Goal: Task Accomplishment & Management: Manage account settings

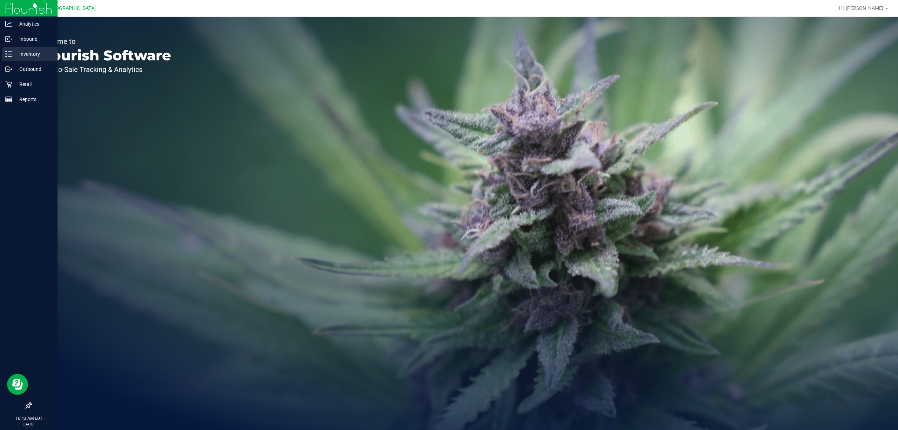
click at [19, 57] on p "Inventory" at bounding box center [33, 54] width 42 height 8
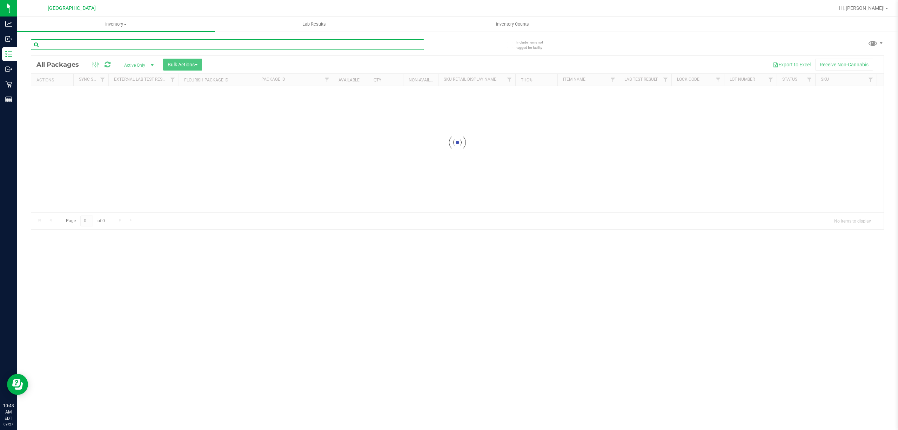
click at [126, 43] on div "Inventory All packages All inventory Waste log Create inventory Lab Results Inv…" at bounding box center [457, 223] width 881 height 413
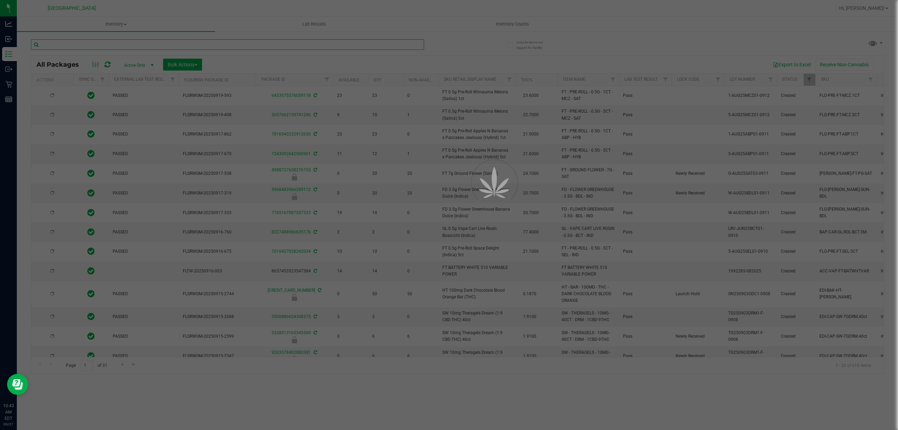
type input "[DATE]"
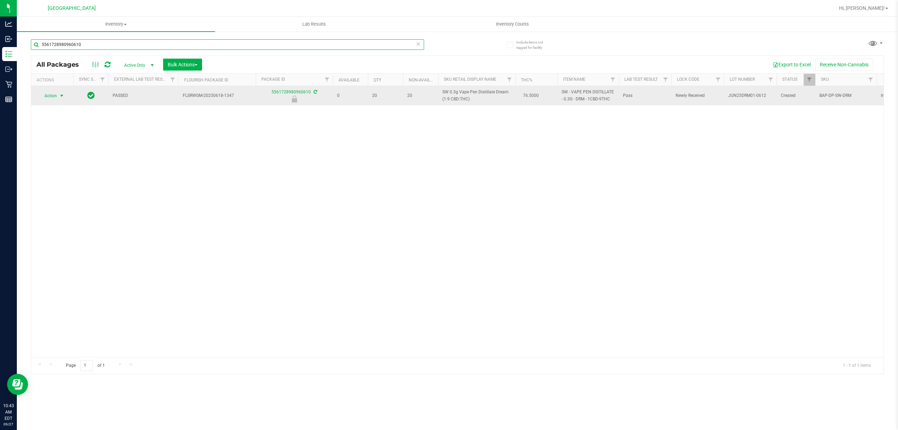
type input "5561728980960610"
click at [48, 95] on span "Action" at bounding box center [47, 96] width 19 height 10
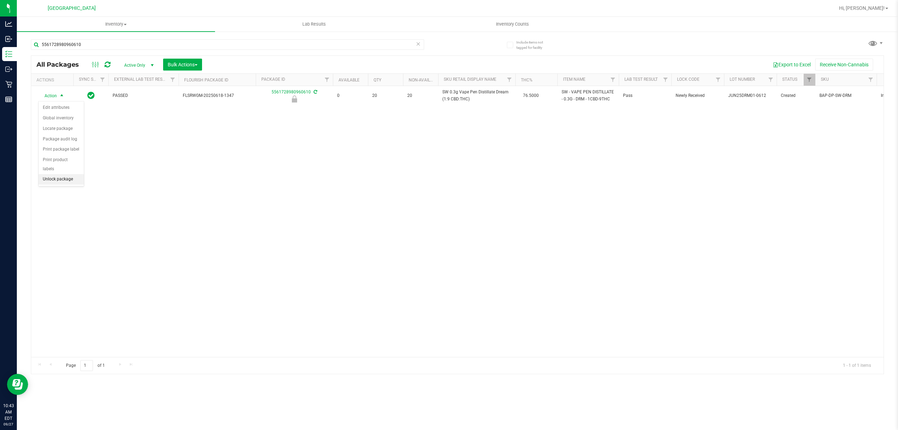
click at [66, 179] on li "Unlock package" at bounding box center [61, 179] width 45 height 11
click at [240, 51] on div "5561728980960610" at bounding box center [227, 47] width 393 height 16
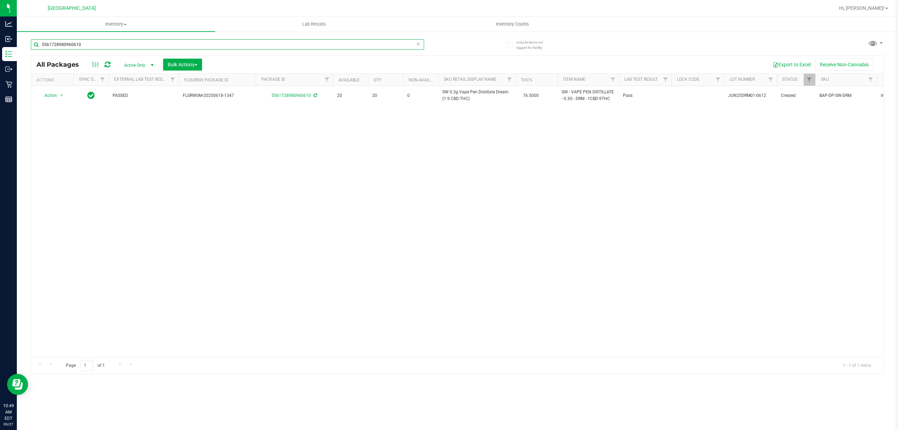
click at [240, 46] on input "5561728980960610" at bounding box center [227, 44] width 393 height 11
type input "4971649796070871"
click at [59, 95] on span "select" at bounding box center [62, 96] width 6 height 6
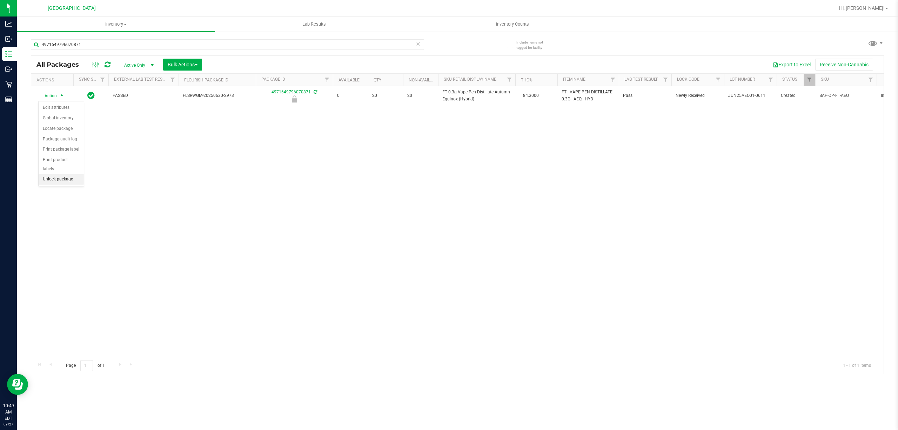
click at [63, 181] on li "Unlock package" at bounding box center [61, 179] width 45 height 11
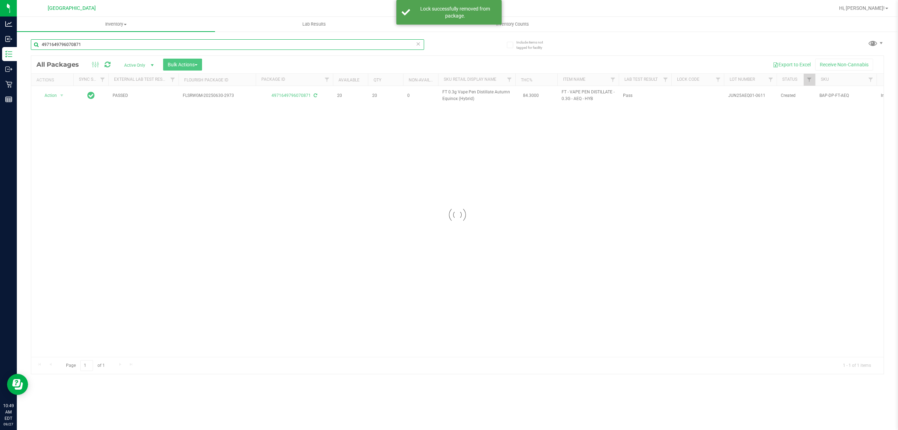
click at [190, 41] on input "4971649796070871" at bounding box center [227, 44] width 393 height 11
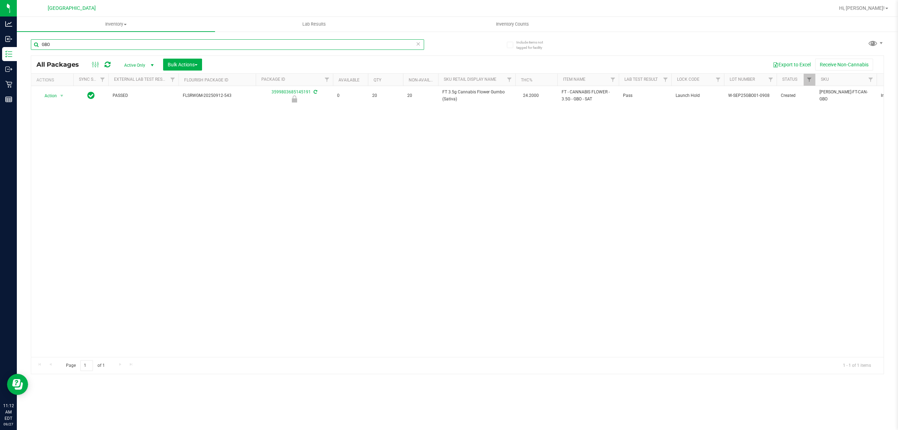
click at [235, 46] on input "GBO" at bounding box center [227, 44] width 393 height 11
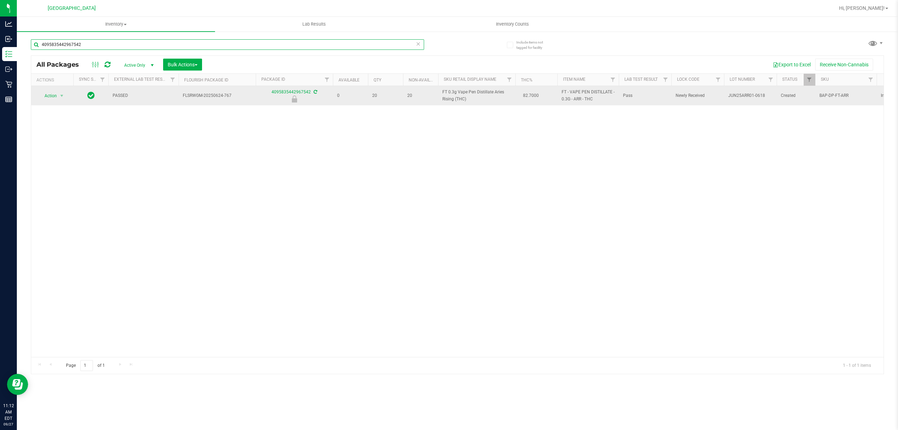
type input "4095835442967542"
click at [48, 102] on td "Action Action Edit attributes Global inventory Locate package Package audit log…" at bounding box center [52, 95] width 42 height 19
click at [51, 97] on span "Action" at bounding box center [47, 96] width 19 height 10
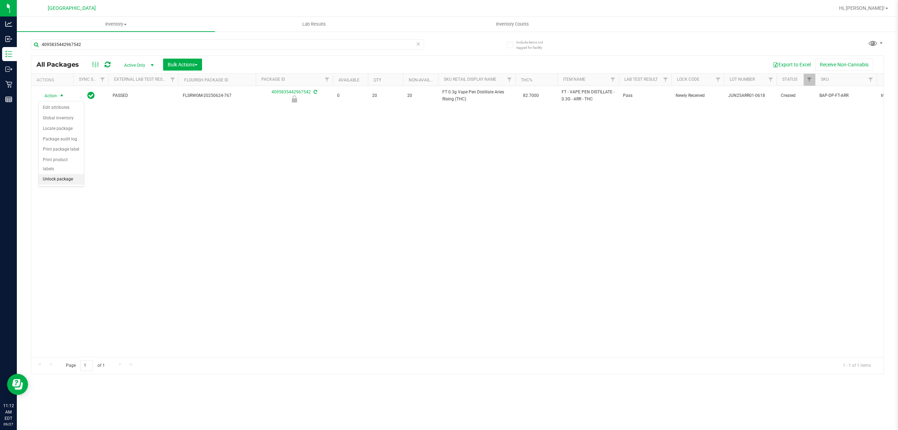
click at [61, 177] on li "Unlock package" at bounding box center [61, 179] width 45 height 11
click at [281, 220] on div "Action Action Adjust qty Create package Edit attributes Global inventory Locate…" at bounding box center [457, 221] width 852 height 271
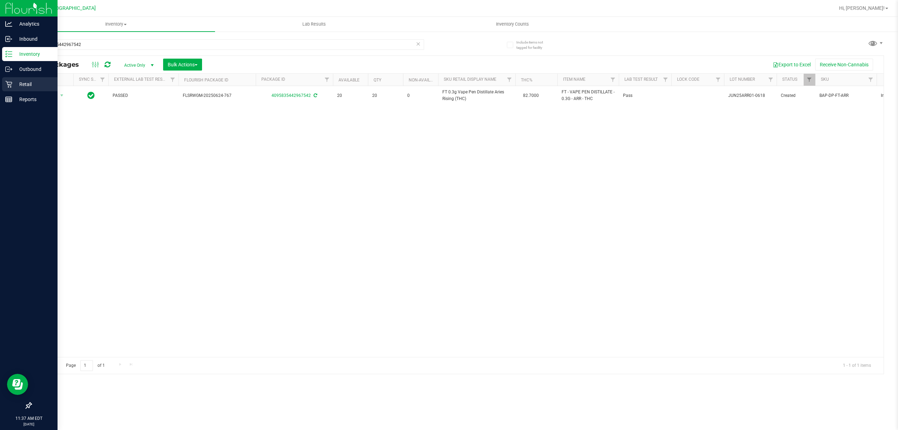
click at [11, 90] on div "Retail" at bounding box center [29, 84] width 55 height 14
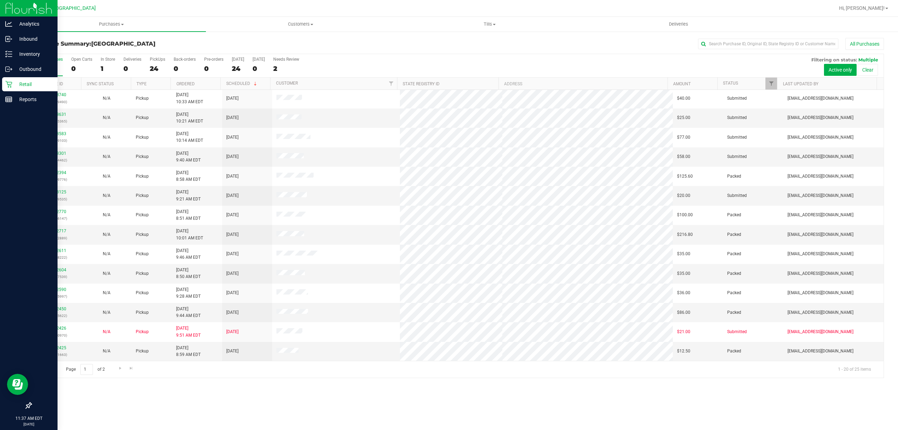
scroll to position [120, 0]
click at [25, 56] on p "Inventory" at bounding box center [33, 54] width 42 height 8
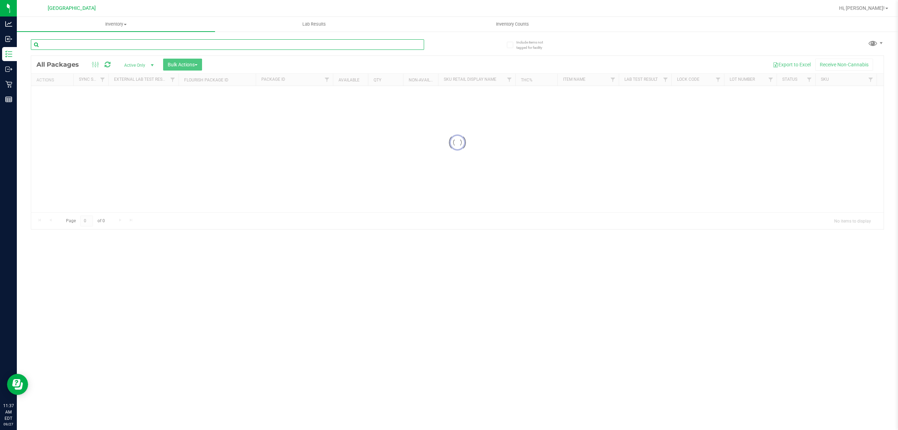
click at [100, 45] on input "text" at bounding box center [227, 44] width 393 height 11
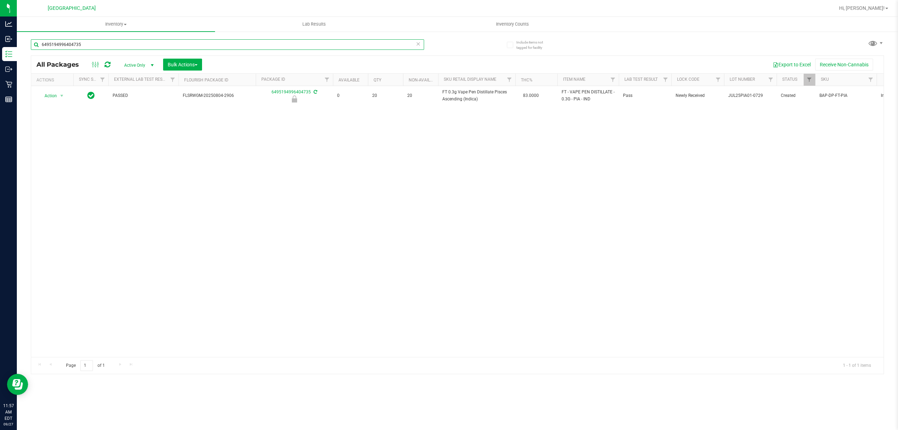
click at [282, 41] on input "6495194996404735" at bounding box center [227, 44] width 393 height 11
click at [282, 40] on input "6495194996404735" at bounding box center [227, 44] width 393 height 11
click at [281, 40] on input "6495194996404735" at bounding box center [227, 44] width 393 height 11
type input "htm"
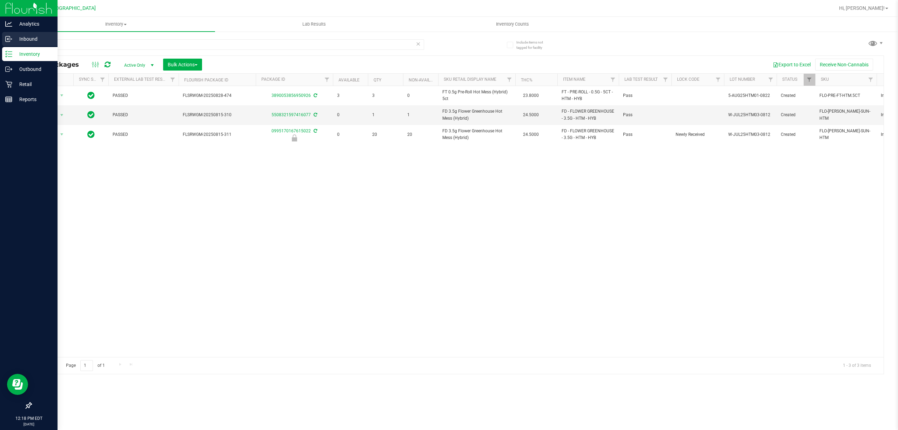
click at [26, 42] on p "Inbound" at bounding box center [33, 39] width 42 height 8
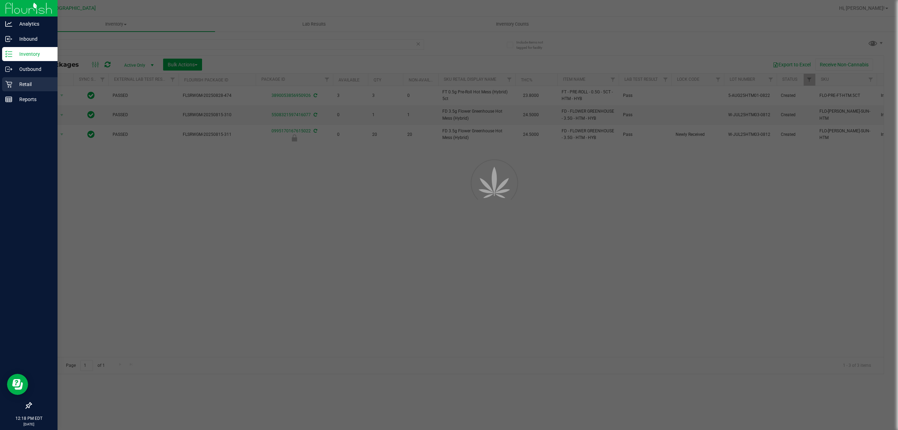
click at [27, 86] on p "Retail" at bounding box center [33, 84] width 42 height 8
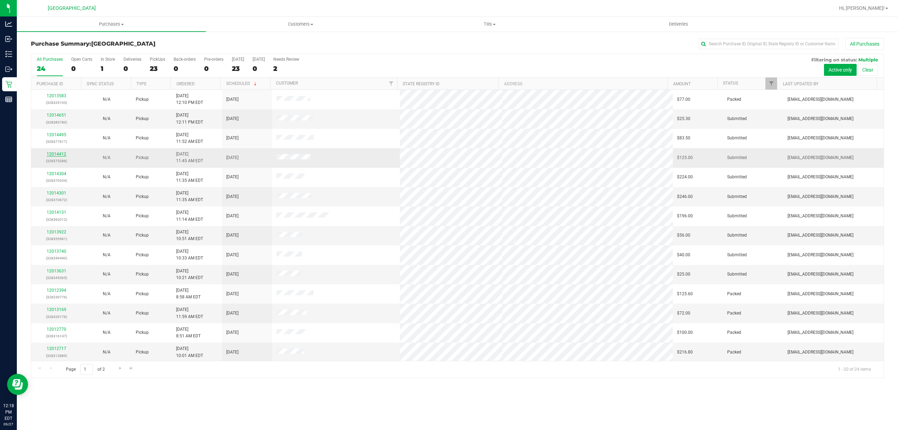
click at [62, 155] on link "12014412" at bounding box center [57, 154] width 20 height 5
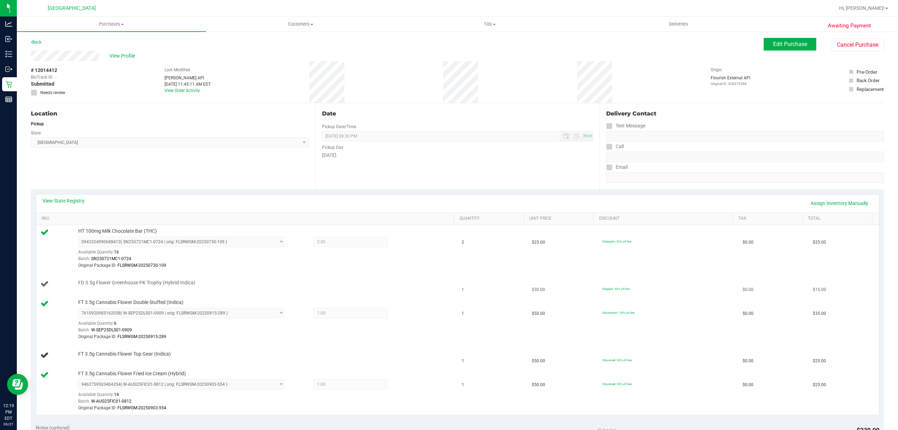
click at [99, 288] on div "FD 3.5g Flower Greenhouse PK Trophy (Hybrid-Indica)" at bounding box center [246, 283] width 413 height 9
click at [106, 285] on span "FD 3.5g Flower Greenhouse PK Trophy (Hybrid-Indica)" at bounding box center [136, 282] width 117 height 7
copy div "FD 3.5g Flower Greenhouse PK Trophy (Hybrid-Indica)"
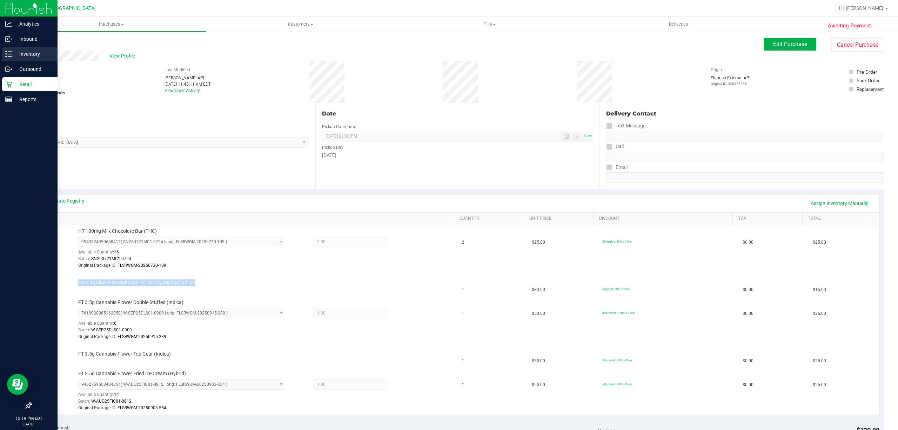
click at [26, 52] on p "Inventory" at bounding box center [33, 54] width 42 height 8
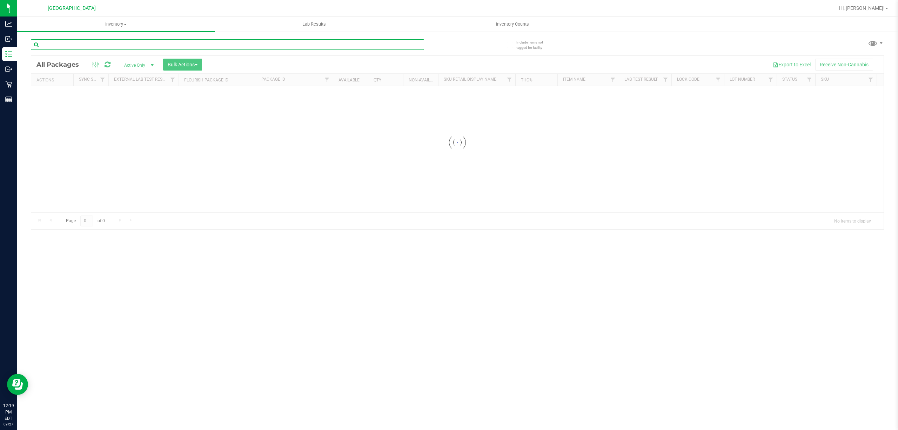
click at [138, 42] on input "text" at bounding box center [227, 44] width 393 height 11
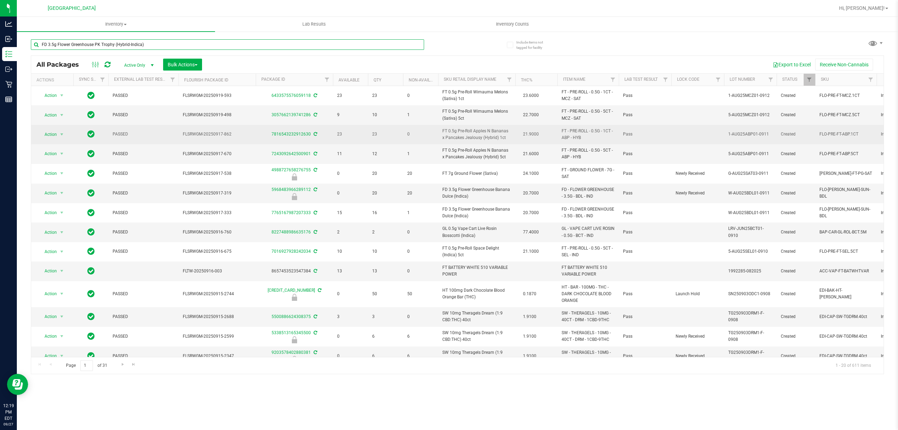
type input "FD 3.5g Flower Greenhouse PK Trophy (Hybrid-Indica)"
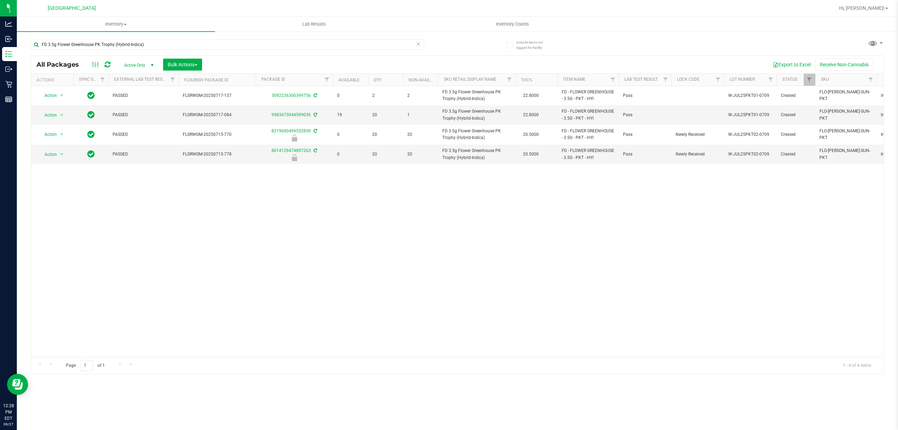
click at [141, 69] on span "Active Only" at bounding box center [137, 65] width 39 height 10
click at [253, 51] on div "FD 3.5g Flower Greenhouse PK Trophy (Hybrid-Indica)" at bounding box center [227, 47] width 393 height 16
click at [186, 62] on span "Bulk Actions" at bounding box center [183, 65] width 30 height 6
click at [201, 128] on div "Lock/Unlock packages" at bounding box center [196, 132] width 58 height 11
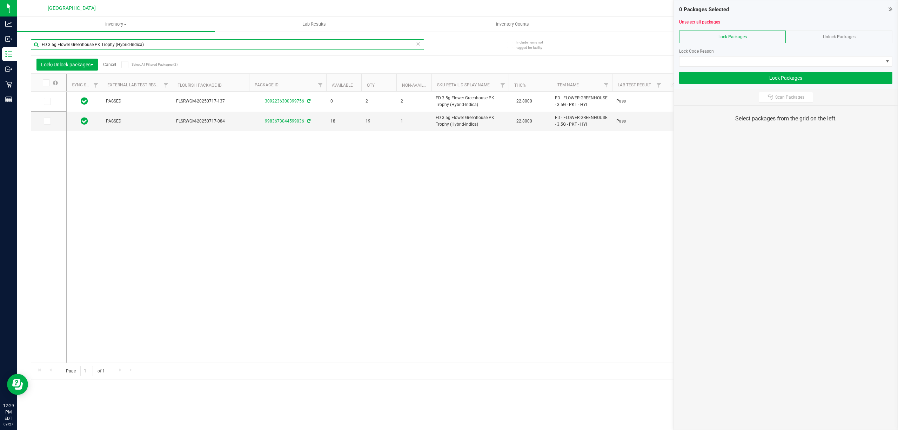
click at [331, 40] on input "FD 3.5g Flower Greenhouse PK Trophy (Hybrid-Indica)" at bounding box center [227, 44] width 393 height 11
click at [392, 40] on input "FD 3.5g Flower Greenhouse PK Trophy (Hybrid-Indica)" at bounding box center [227, 44] width 393 height 11
click at [419, 44] on icon at bounding box center [418, 43] width 5 height 8
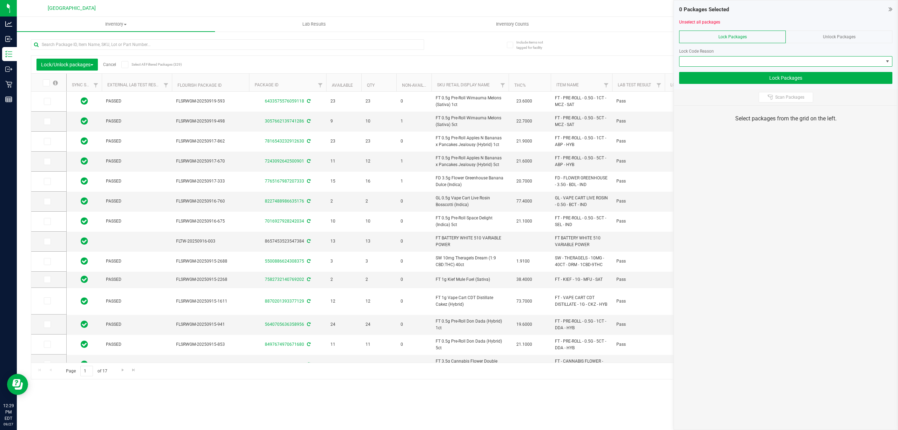
click at [726, 56] on span at bounding box center [781, 61] width 204 height 10
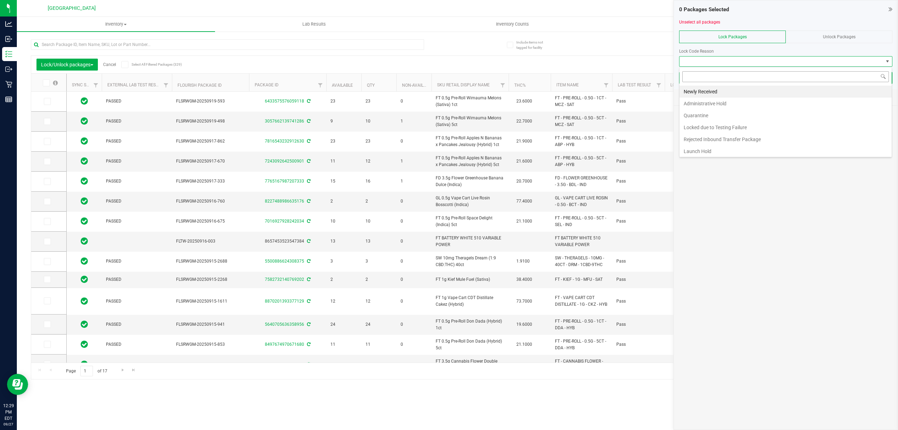
scroll to position [11, 213]
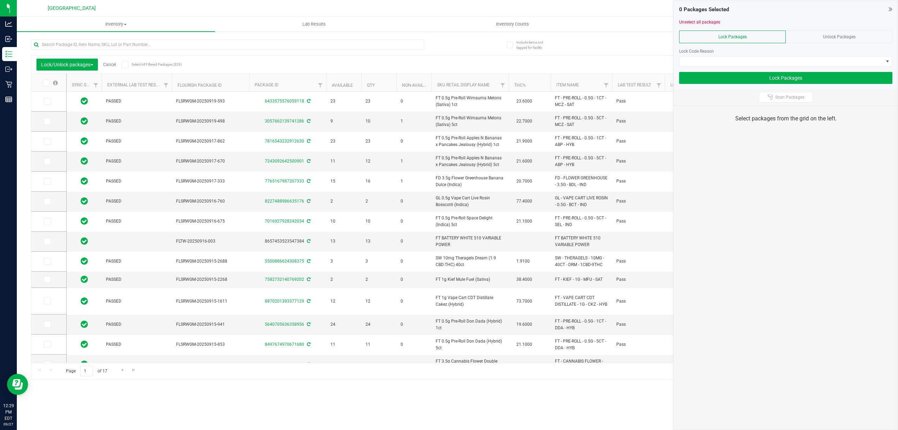
click at [829, 32] on div "Unlock Packages" at bounding box center [839, 37] width 107 height 13
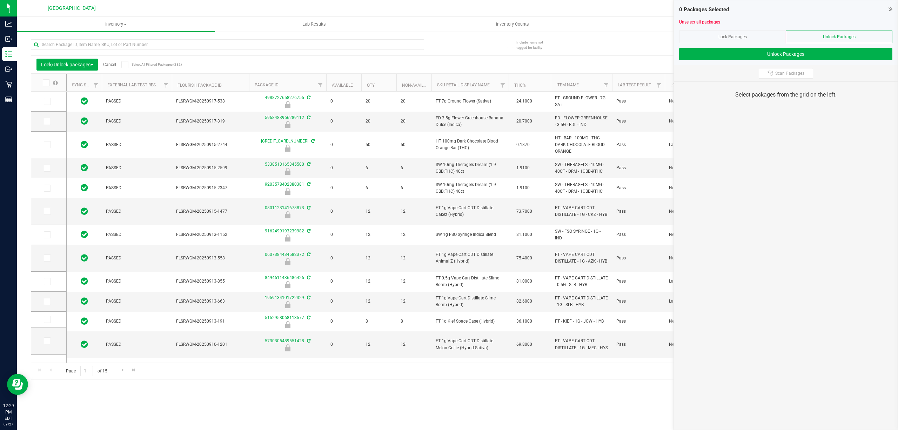
click at [787, 79] on div "Scan Packages" at bounding box center [786, 73] width 224 height 16
click at [786, 74] on span "Scan Packages" at bounding box center [789, 73] width 29 height 6
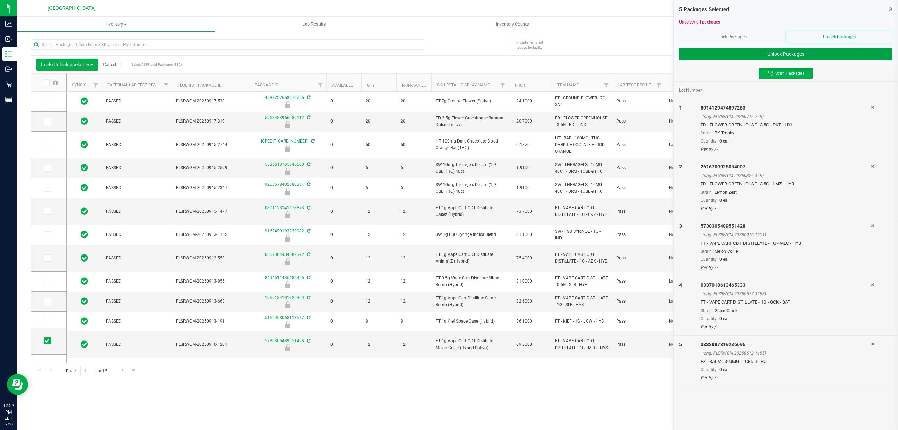
click at [842, 55] on button "Unlock Packages" at bounding box center [785, 54] width 213 height 12
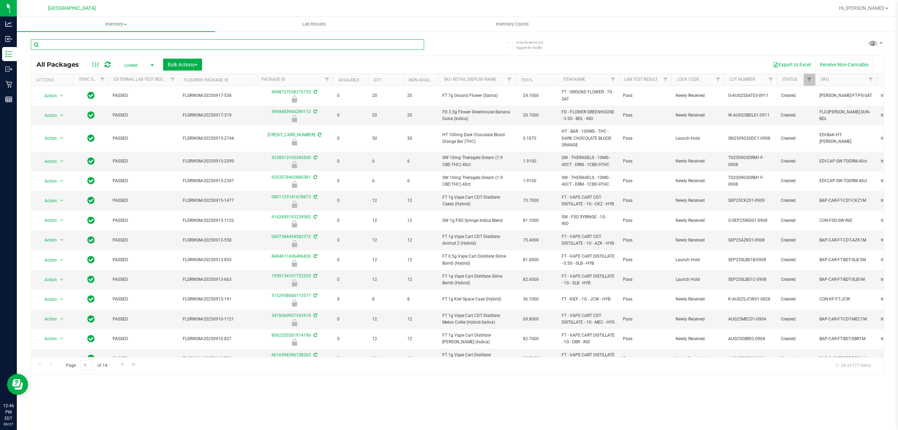
click at [186, 43] on input "text" at bounding box center [227, 44] width 393 height 11
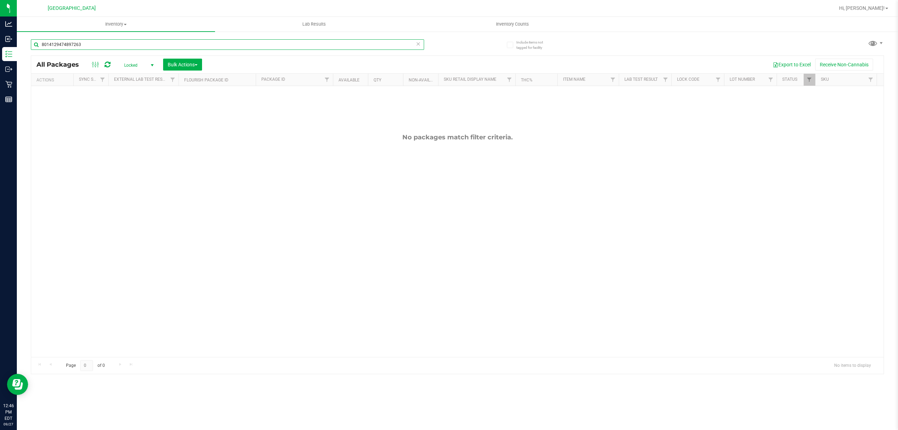
click at [155, 41] on input "8014129474897263" at bounding box center [227, 44] width 393 height 11
type input "8014129474897263"
click at [129, 63] on span "Locked" at bounding box center [137, 65] width 39 height 10
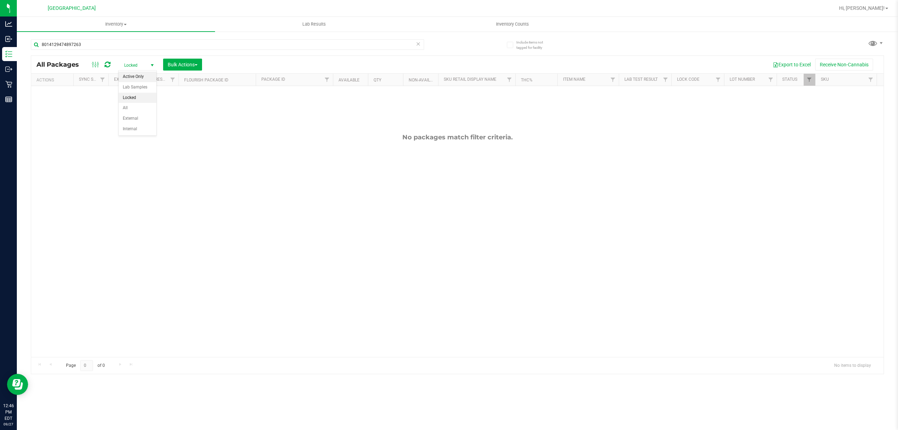
click at [129, 77] on li "Active Only" at bounding box center [138, 77] width 38 height 11
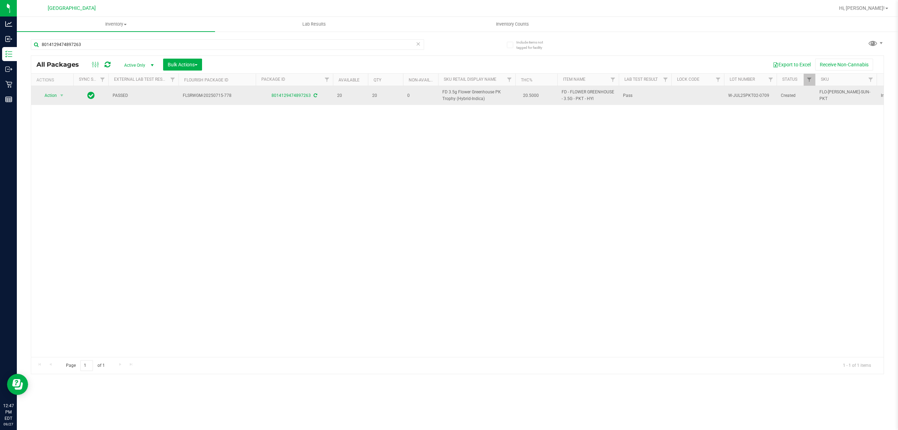
click at [70, 94] on td "Action Action Adjust qty Create package Edit attributes Global inventory Locate…" at bounding box center [52, 95] width 42 height 19
click at [58, 97] on span "select" at bounding box center [62, 95] width 9 height 10
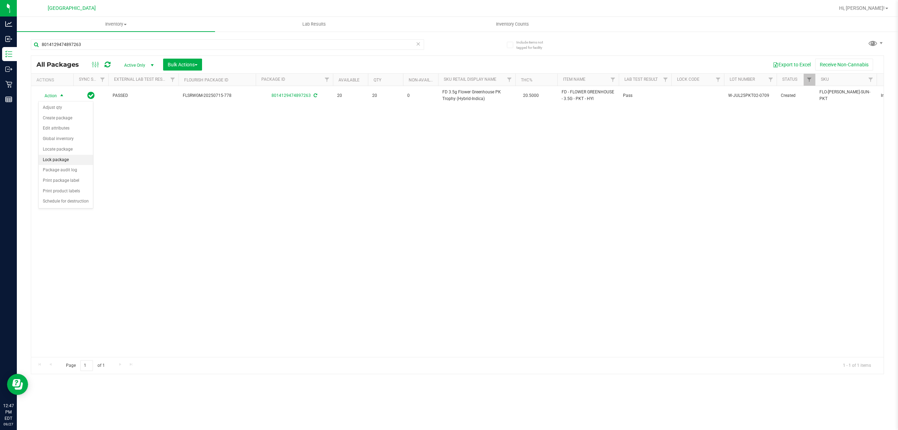
click at [62, 162] on li "Lock package" at bounding box center [66, 160] width 54 height 11
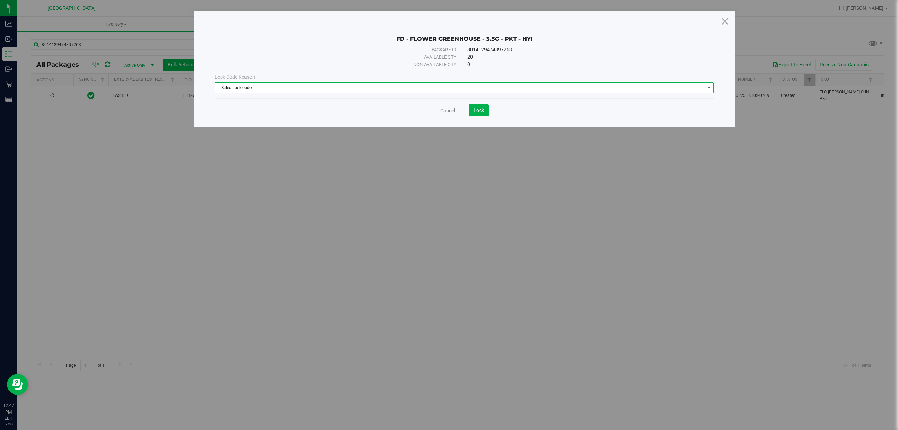
click at [311, 90] on span "Select lock code" at bounding box center [460, 88] width 490 height 10
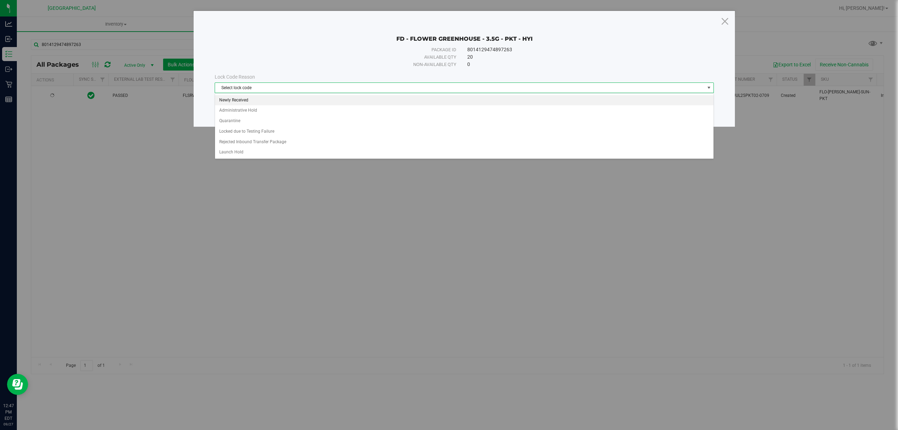
click at [276, 98] on li "Newly Received" at bounding box center [464, 100] width 498 height 11
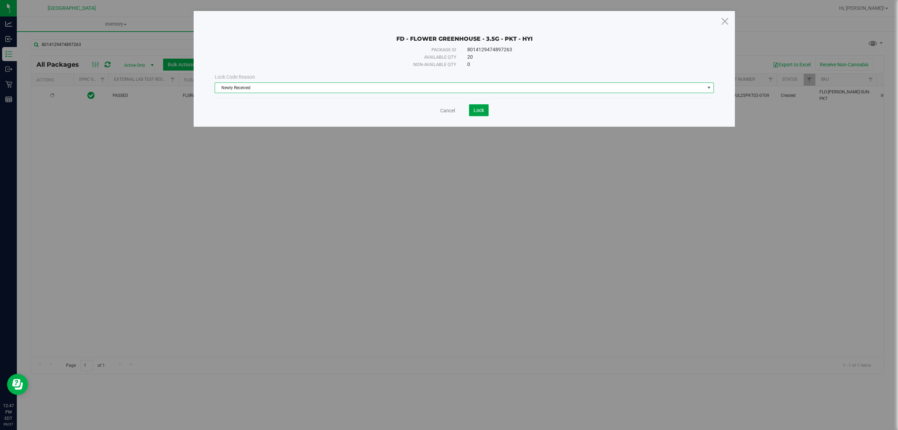
click at [480, 107] on button "Lock" at bounding box center [479, 110] width 20 height 12
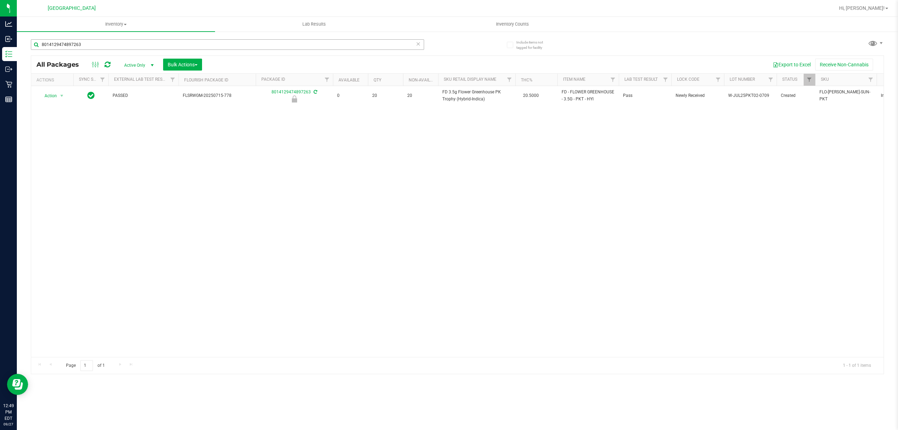
drag, startPoint x: 154, startPoint y: 49, endPoint x: 152, endPoint y: 45, distance: 4.4
click at [153, 48] on div "8014129474897263" at bounding box center [227, 47] width 393 height 16
click at [152, 45] on input "8014129474897263" at bounding box center [227, 44] width 393 height 11
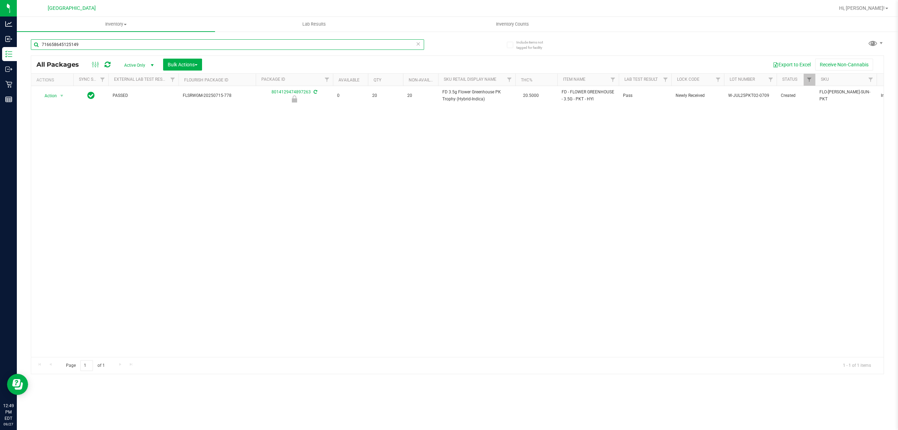
type input "7166586451251491"
